Goal: Task Accomplishment & Management: Manage account settings

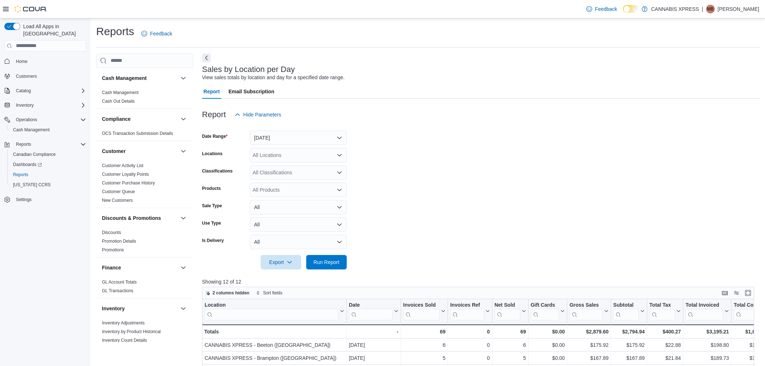
scroll to position [201, 0]
click at [326, 154] on div "All Locations" at bounding box center [298, 155] width 97 height 14
click at [486, 205] on form "Date Range Today Locations All Locations Classifications All Classifications Pr…" at bounding box center [481, 196] width 558 height 148
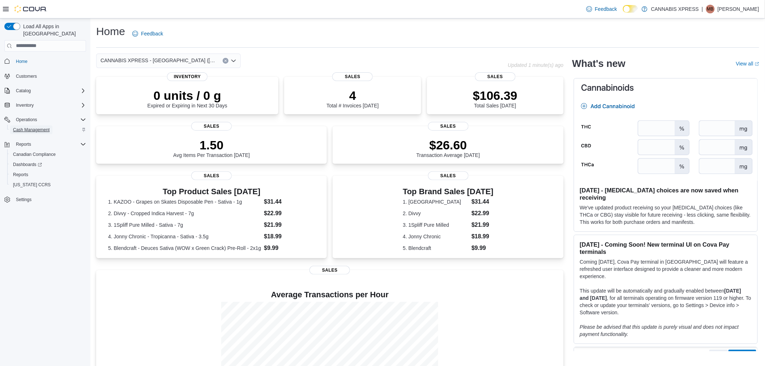
click at [48, 127] on span "Cash Management" at bounding box center [31, 130] width 37 height 6
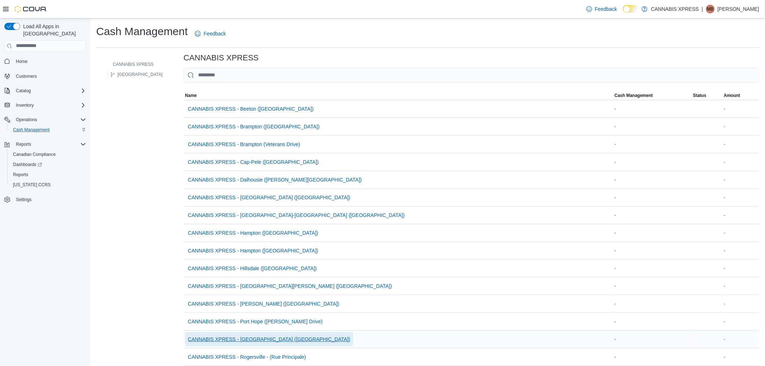
click at [258, 338] on span "CANNABIS XPRESS - [GEOGRAPHIC_DATA] ([GEOGRAPHIC_DATA])" at bounding box center [269, 339] width 162 height 7
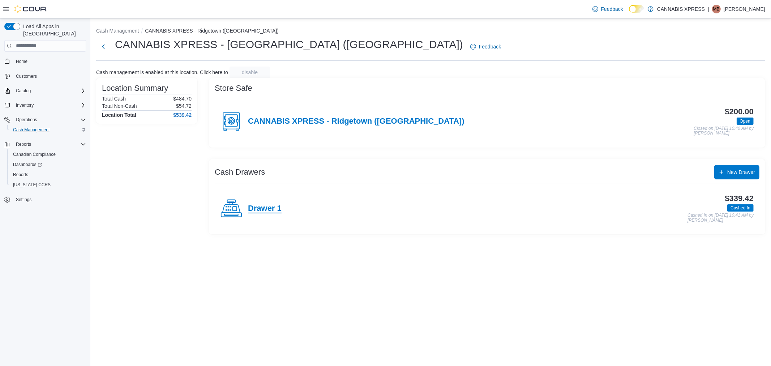
click at [269, 210] on h4 "Drawer 1" at bounding box center [265, 208] width 34 height 9
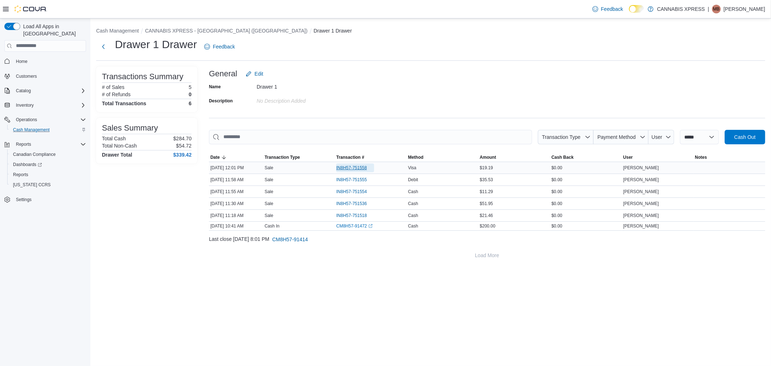
click at [346, 168] on span "IN8H57-751558" at bounding box center [351, 168] width 31 height 6
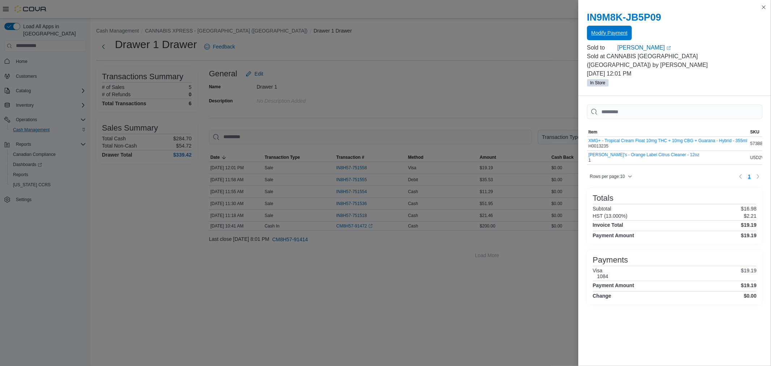
click at [615, 34] on span "Modify Payment" at bounding box center [610, 32] width 36 height 7
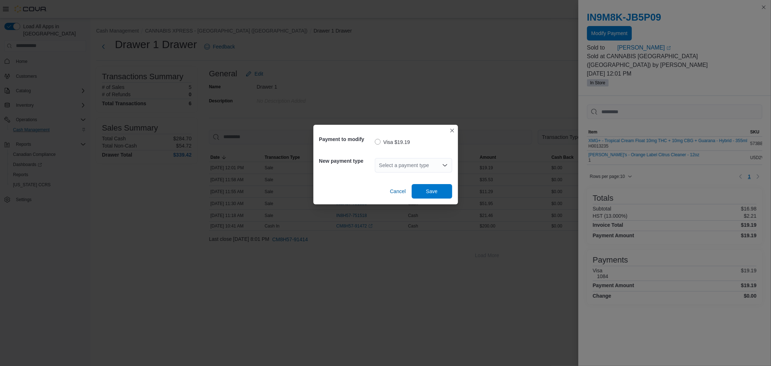
click at [416, 161] on div "Select a payment type" at bounding box center [413, 165] width 77 height 14
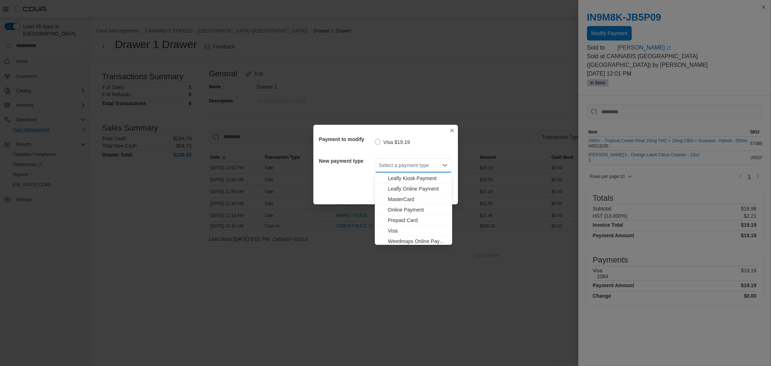
scroll to position [74, 0]
click at [412, 198] on span "MasterCard" at bounding box center [418, 197] width 60 height 7
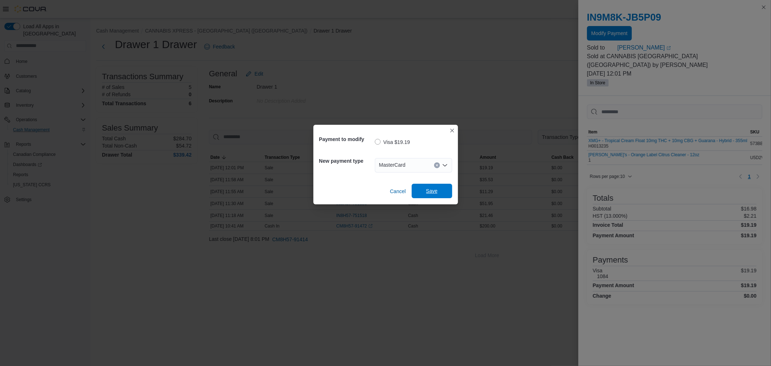
click at [421, 193] on span "Save" at bounding box center [432, 191] width 32 height 14
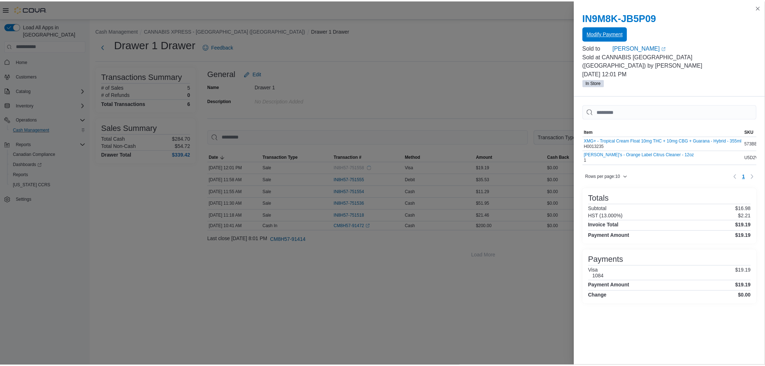
scroll to position [0, 0]
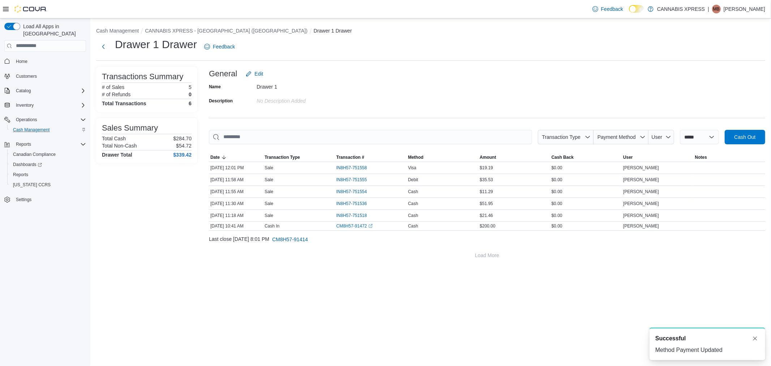
click at [42, 58] on span "Home" at bounding box center [49, 61] width 73 height 9
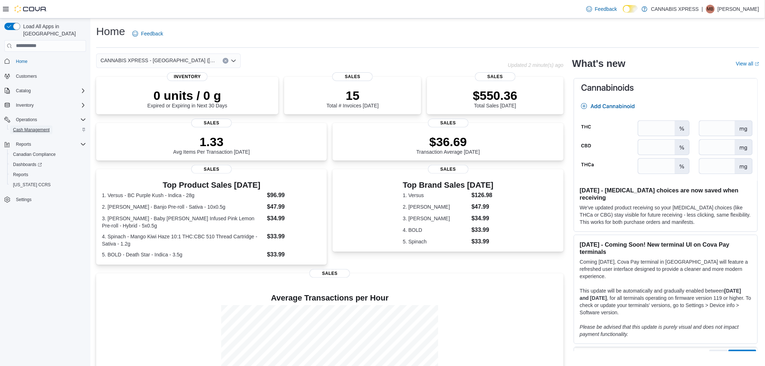
click at [41, 127] on span "Cash Management" at bounding box center [31, 130] width 37 height 6
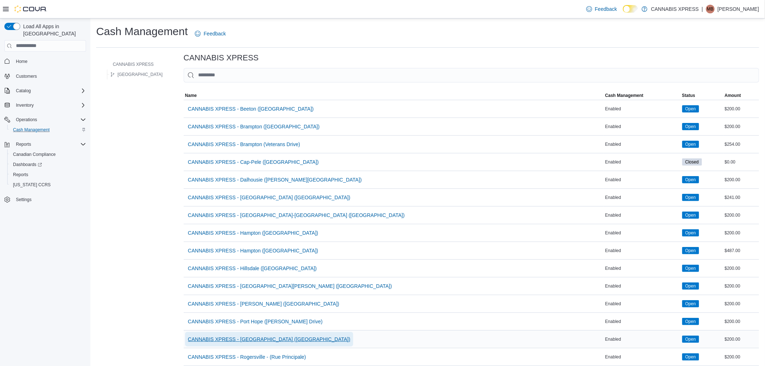
click at [260, 341] on span "CANNABIS XPRESS - [GEOGRAPHIC_DATA] ([GEOGRAPHIC_DATA])" at bounding box center [269, 339] width 162 height 7
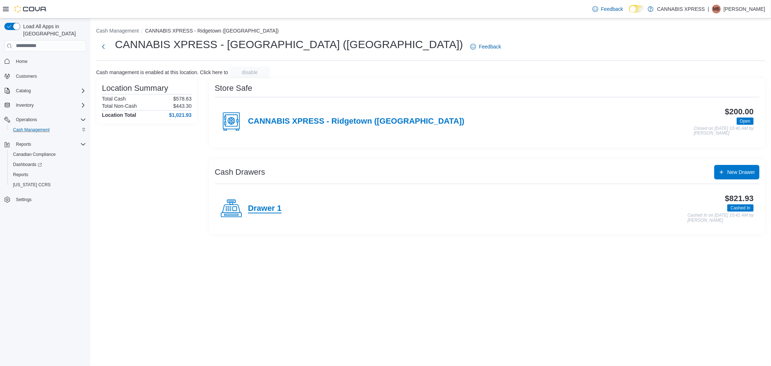
click at [273, 208] on h4 "Drawer 1" at bounding box center [265, 208] width 34 height 9
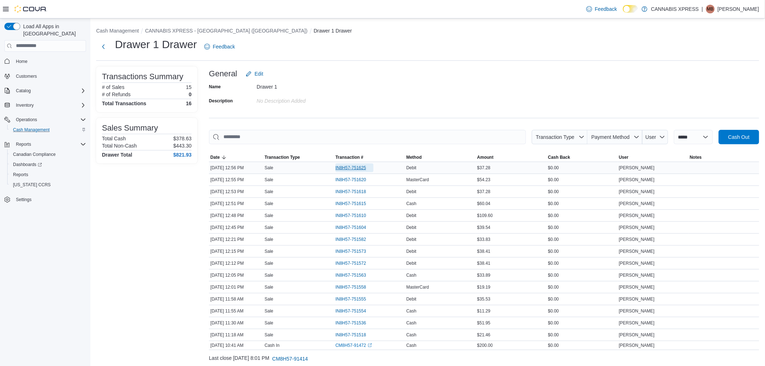
click at [349, 167] on span "IN8H57-751625" at bounding box center [351, 168] width 31 height 6
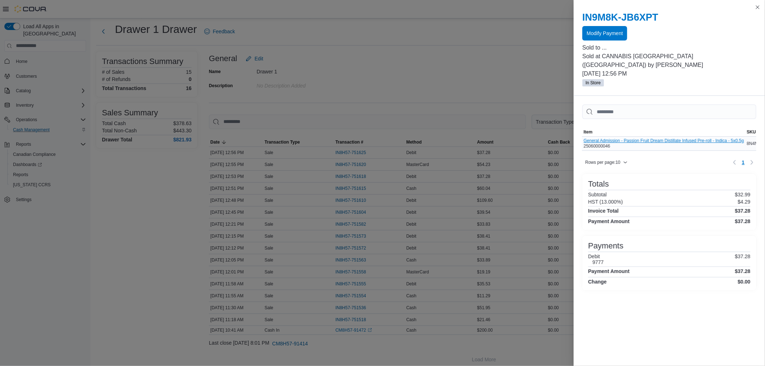
scroll to position [22, 0]
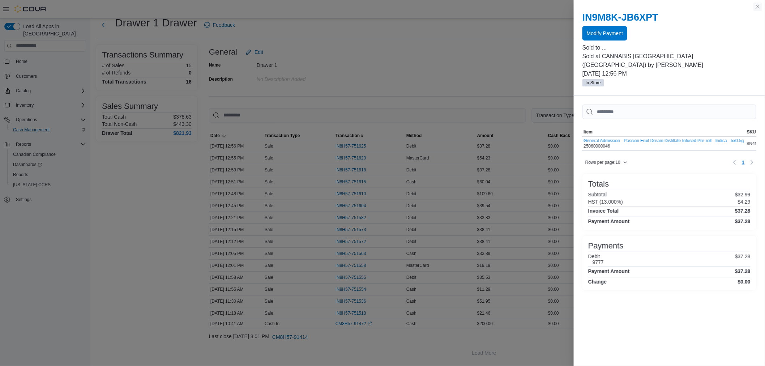
click at [757, 9] on button "Close this dialog" at bounding box center [758, 7] width 9 height 9
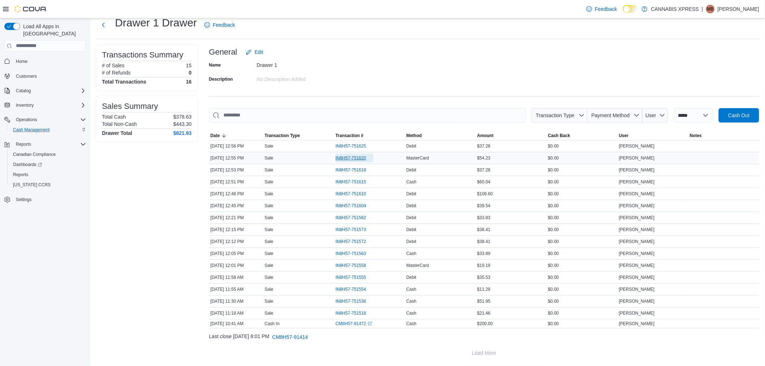
click at [344, 157] on span "IN8H57-751620" at bounding box center [351, 158] width 31 height 6
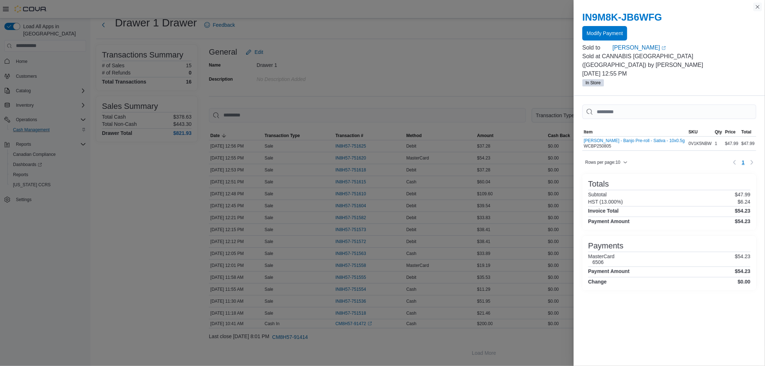
click at [757, 6] on button "Close this dialog" at bounding box center [758, 7] width 9 height 9
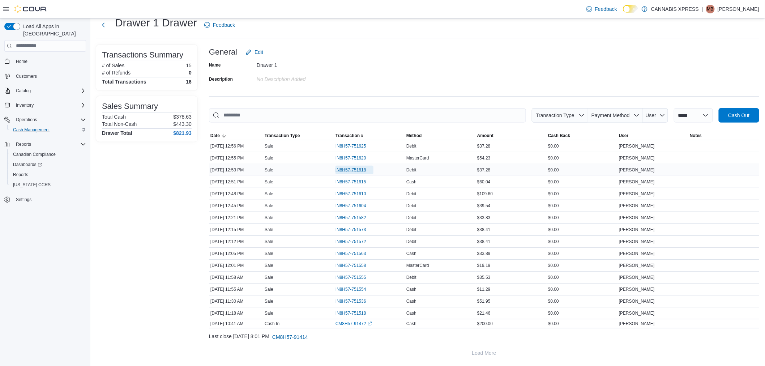
click at [366, 171] on span "IN8H57-751618" at bounding box center [351, 170] width 31 height 6
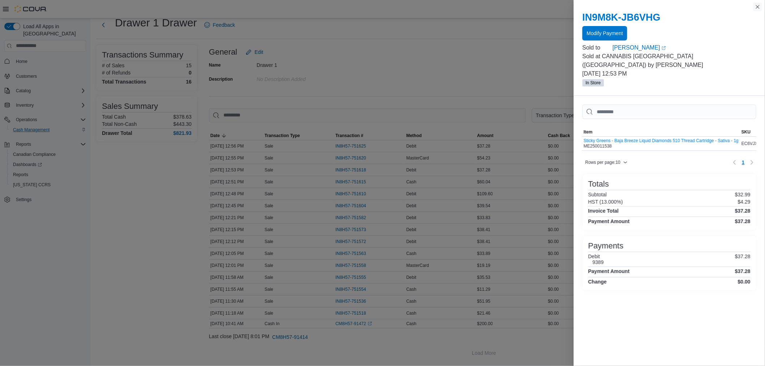
click at [757, 4] on button "Close this dialog" at bounding box center [758, 7] width 9 height 9
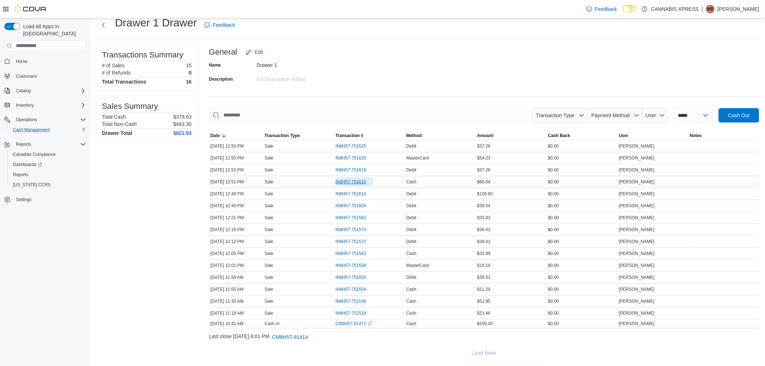
click at [363, 179] on span "IN8H57-751615" at bounding box center [351, 182] width 31 height 6
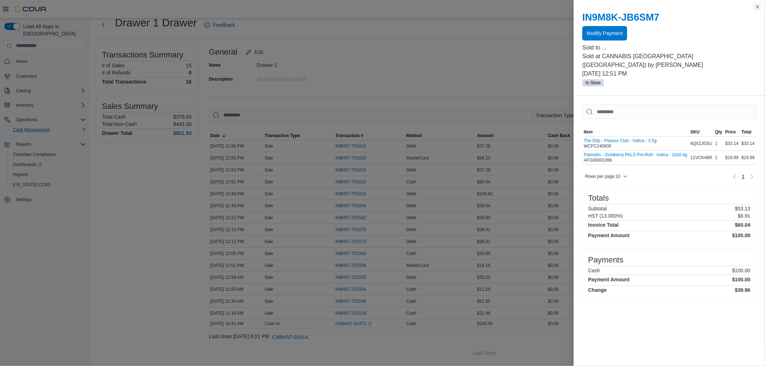
click at [759, 3] on div "You are in a modal dialog. Press Escape or tap/click outside the dialog on the …" at bounding box center [669, 183] width 191 height 366
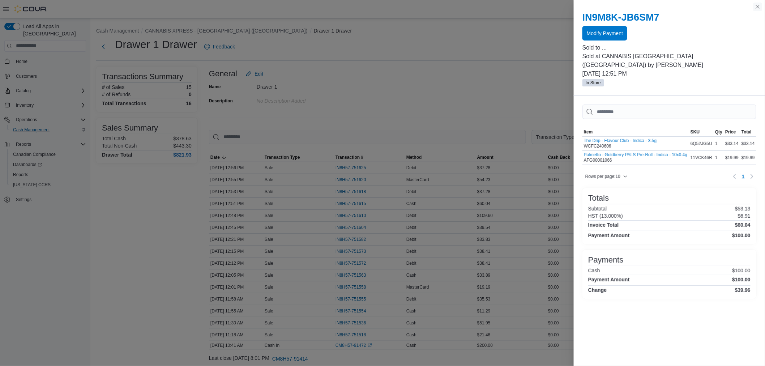
click at [757, 5] on button "Close this dialog" at bounding box center [758, 7] width 9 height 9
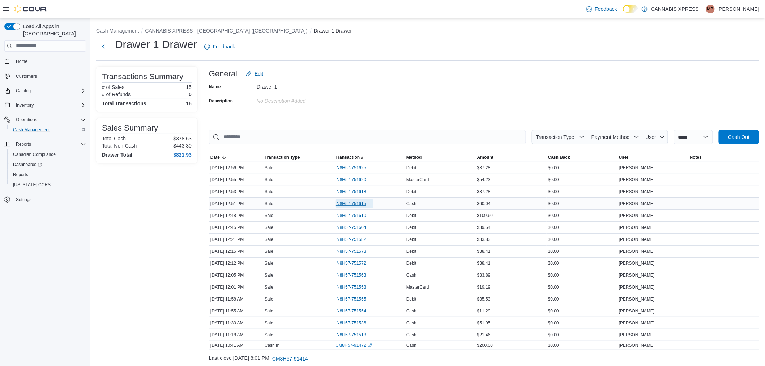
click at [361, 205] on span "IN8H57-751615" at bounding box center [351, 204] width 31 height 6
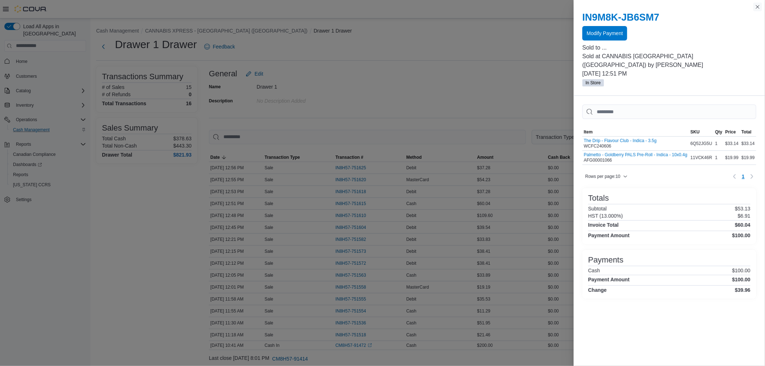
click at [758, 7] on button "Close this dialog" at bounding box center [758, 7] width 9 height 9
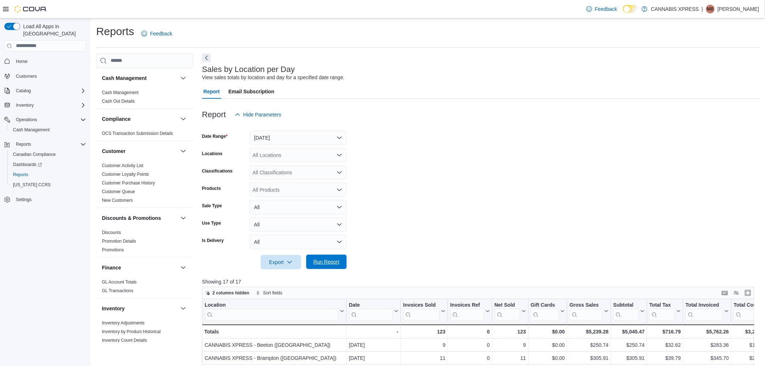
click at [330, 257] on span "Run Report" at bounding box center [327, 262] width 32 height 14
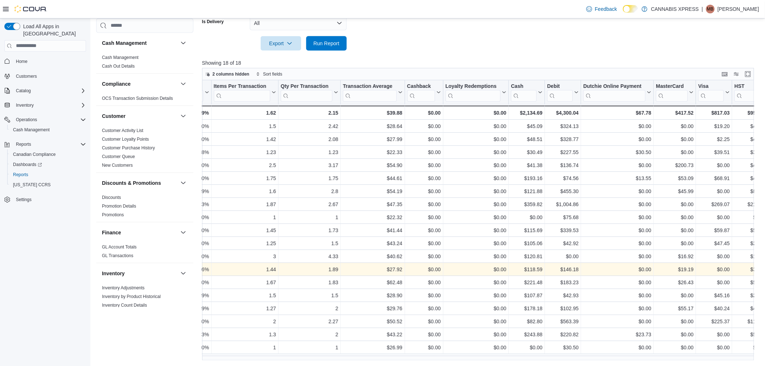
scroll to position [0, 803]
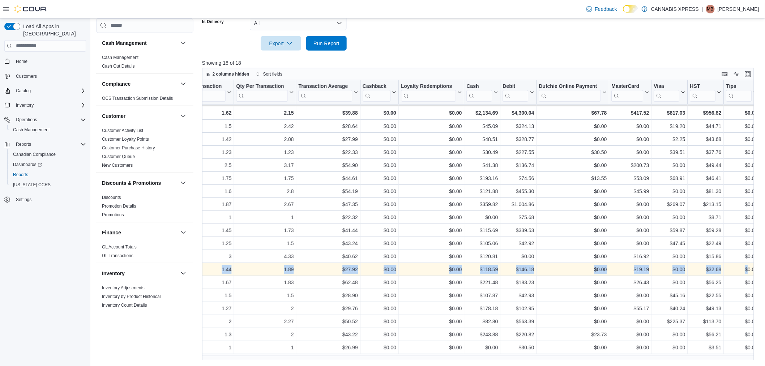
drag, startPoint x: 624, startPoint y: 268, endPoint x: 748, endPoint y: 268, distance: 123.3
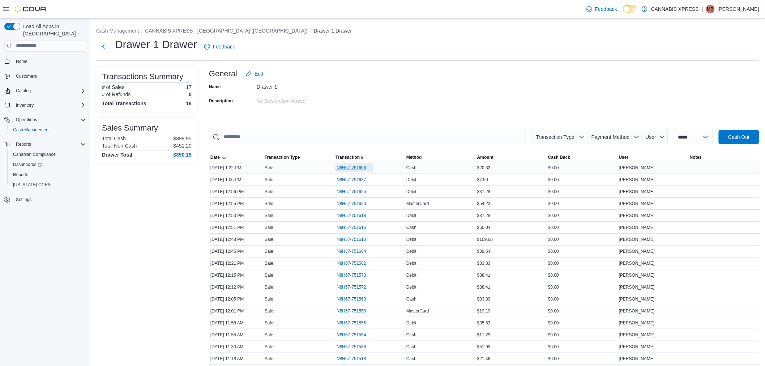
click at [355, 163] on span "IN8H57-751656" at bounding box center [355, 167] width 38 height 9
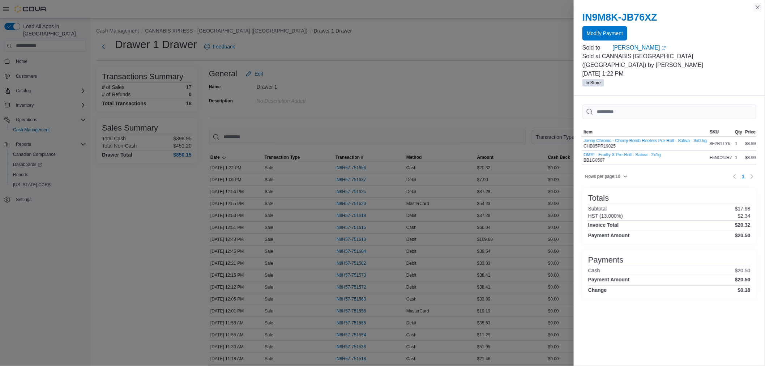
drag, startPoint x: 757, startPoint y: 4, endPoint x: 742, endPoint y: 11, distance: 17.3
click at [757, 4] on button "Close this dialog" at bounding box center [758, 7] width 9 height 9
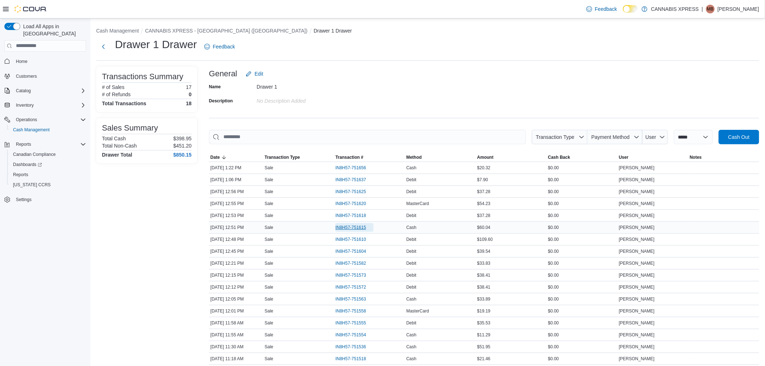
click at [355, 223] on span "IN8H57-751615" at bounding box center [355, 227] width 38 height 9
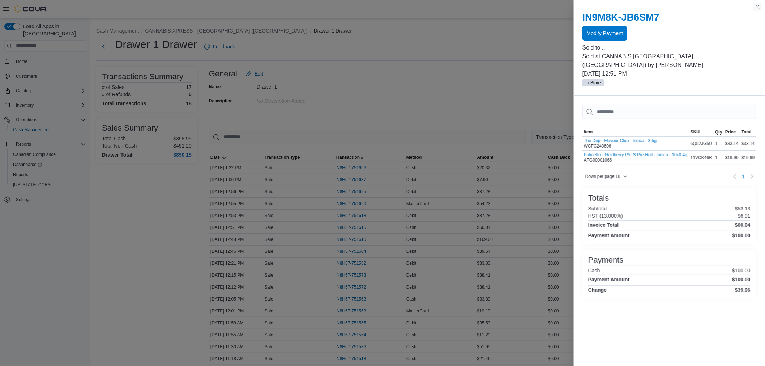
click at [760, 6] on button "Close this dialog" at bounding box center [758, 7] width 9 height 9
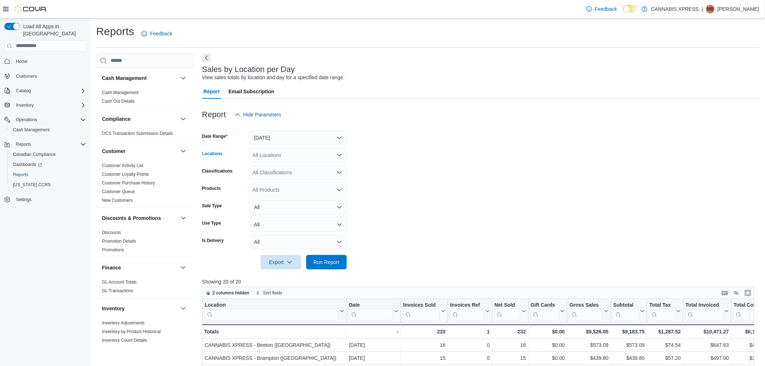
click at [293, 153] on div "All Locations" at bounding box center [298, 155] width 97 height 14
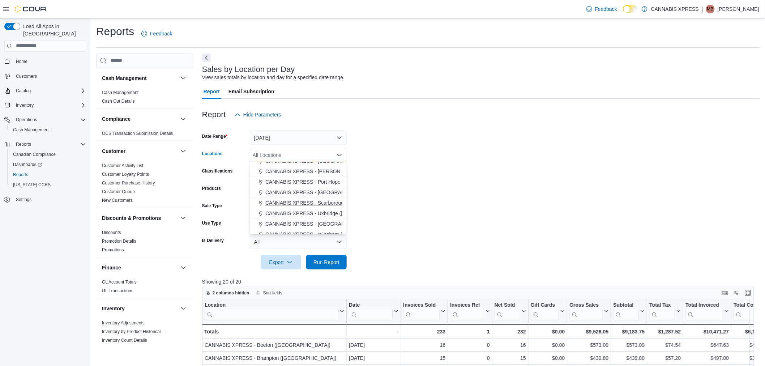
scroll to position [80, 0]
click at [305, 192] on span "CANNABIS XPRESS - [GEOGRAPHIC_DATA] ([GEOGRAPHIC_DATA])" at bounding box center [346, 191] width 162 height 7
click at [338, 259] on span "Run Report" at bounding box center [327, 261] width 26 height 7
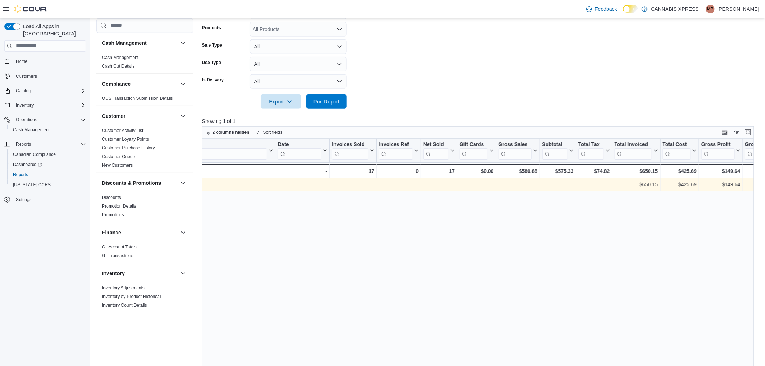
scroll to position [0, 675]
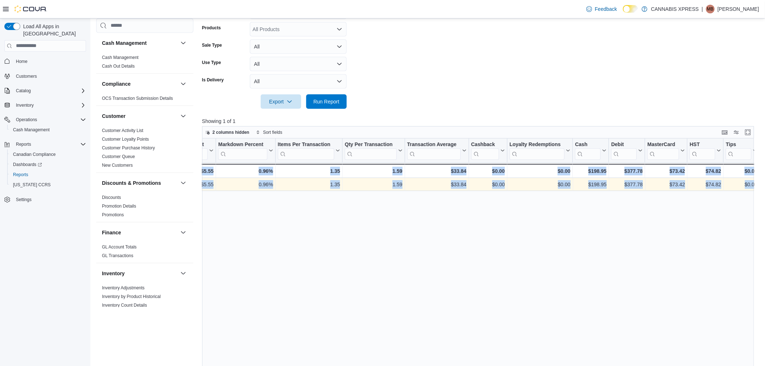
drag, startPoint x: 435, startPoint y: 179, endPoint x: 813, endPoint y: 188, distance: 378.0
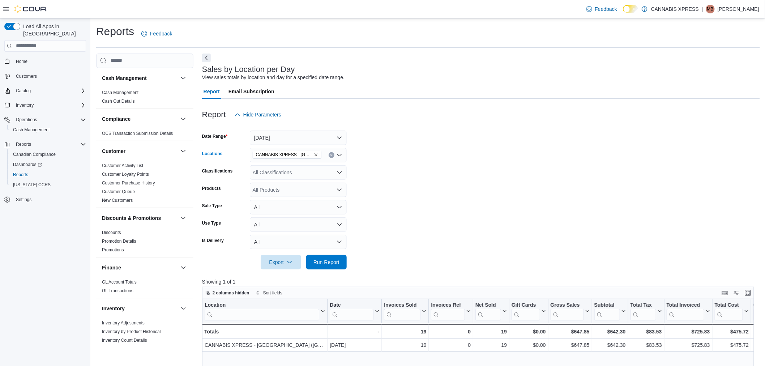
click at [330, 155] on icon "Clear input" at bounding box center [331, 155] width 3 height 3
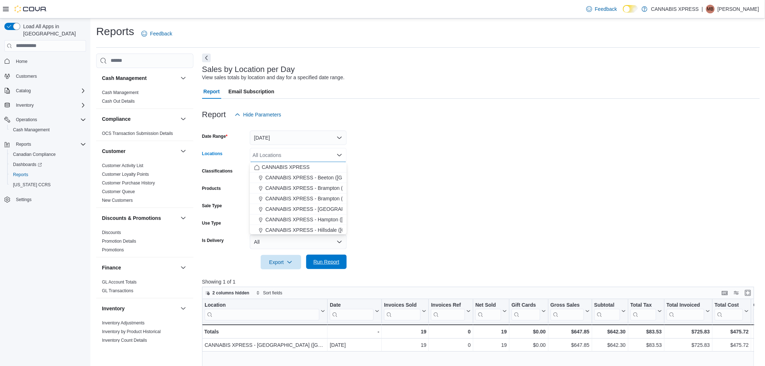
click at [329, 262] on span "Run Report" at bounding box center [327, 261] width 26 height 7
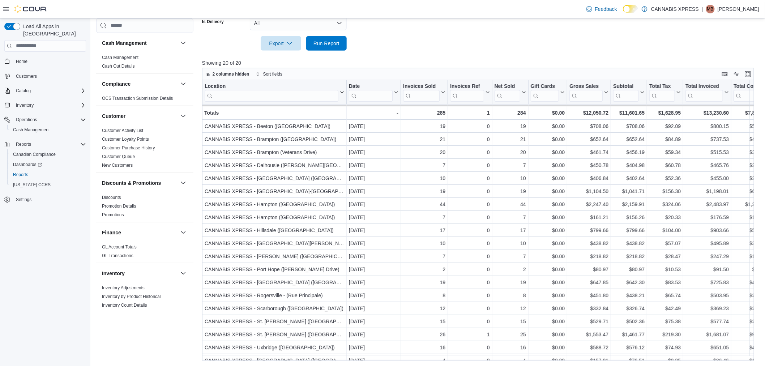
scroll to position [23, 0]
